Goal: Task Accomplishment & Management: Use online tool/utility

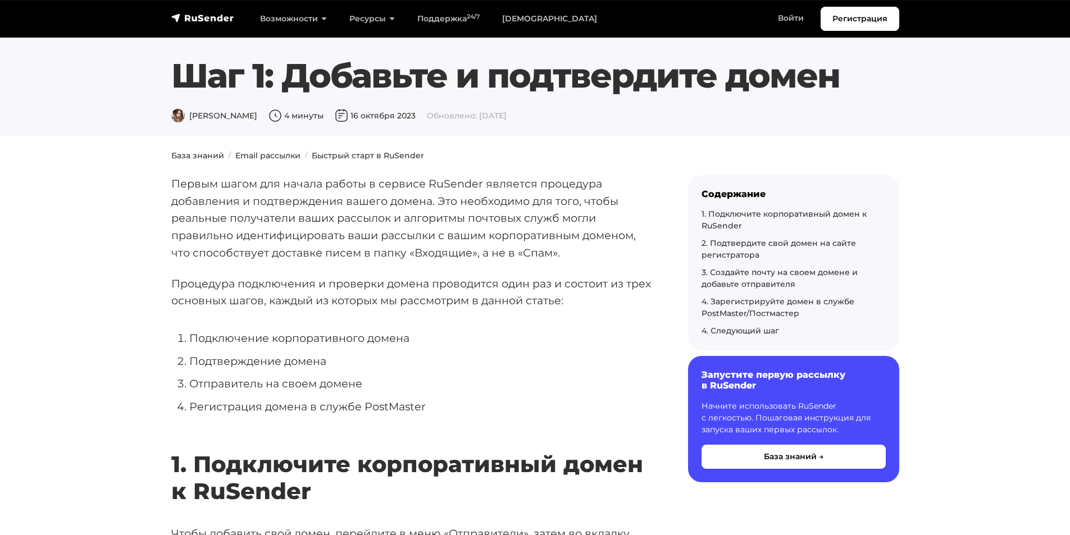
scroll to position [393, 0]
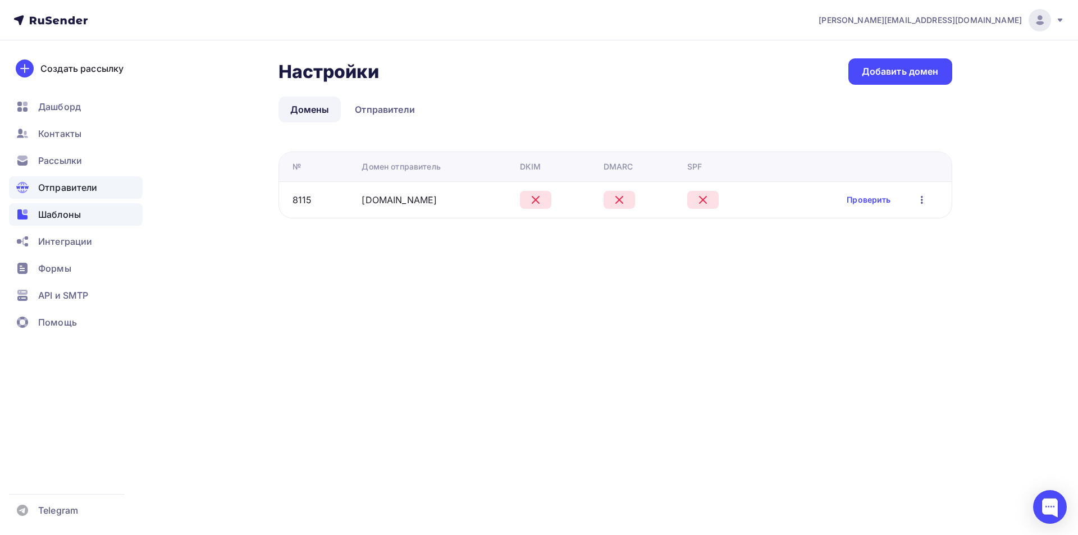
click at [56, 216] on span "Шаблоны" at bounding box center [59, 214] width 43 height 13
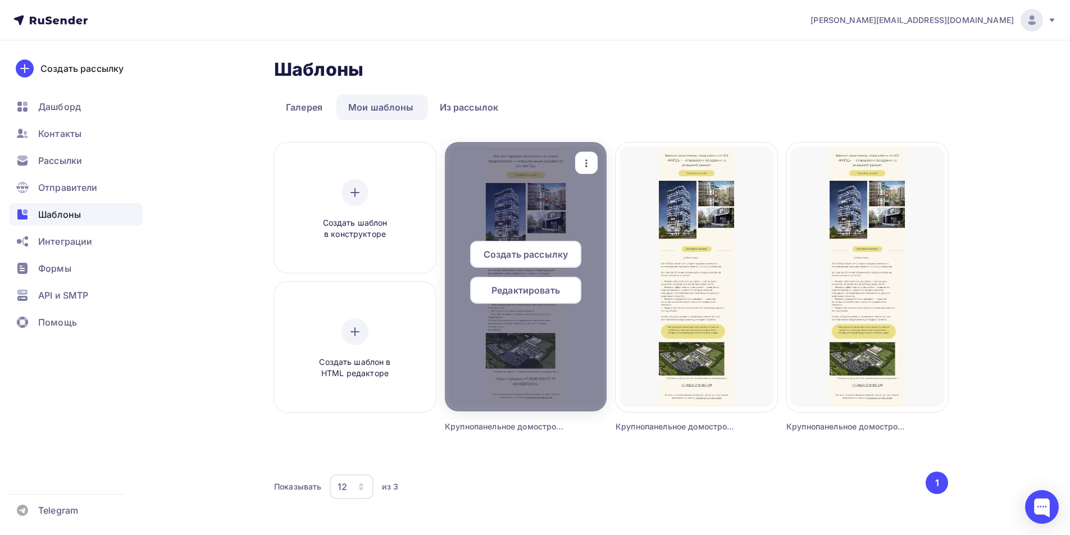
click at [523, 230] on div at bounding box center [526, 277] width 162 height 270
click at [531, 302] on div "Редактировать" at bounding box center [525, 290] width 111 height 27
